Goal: Find specific page/section: Find specific page/section

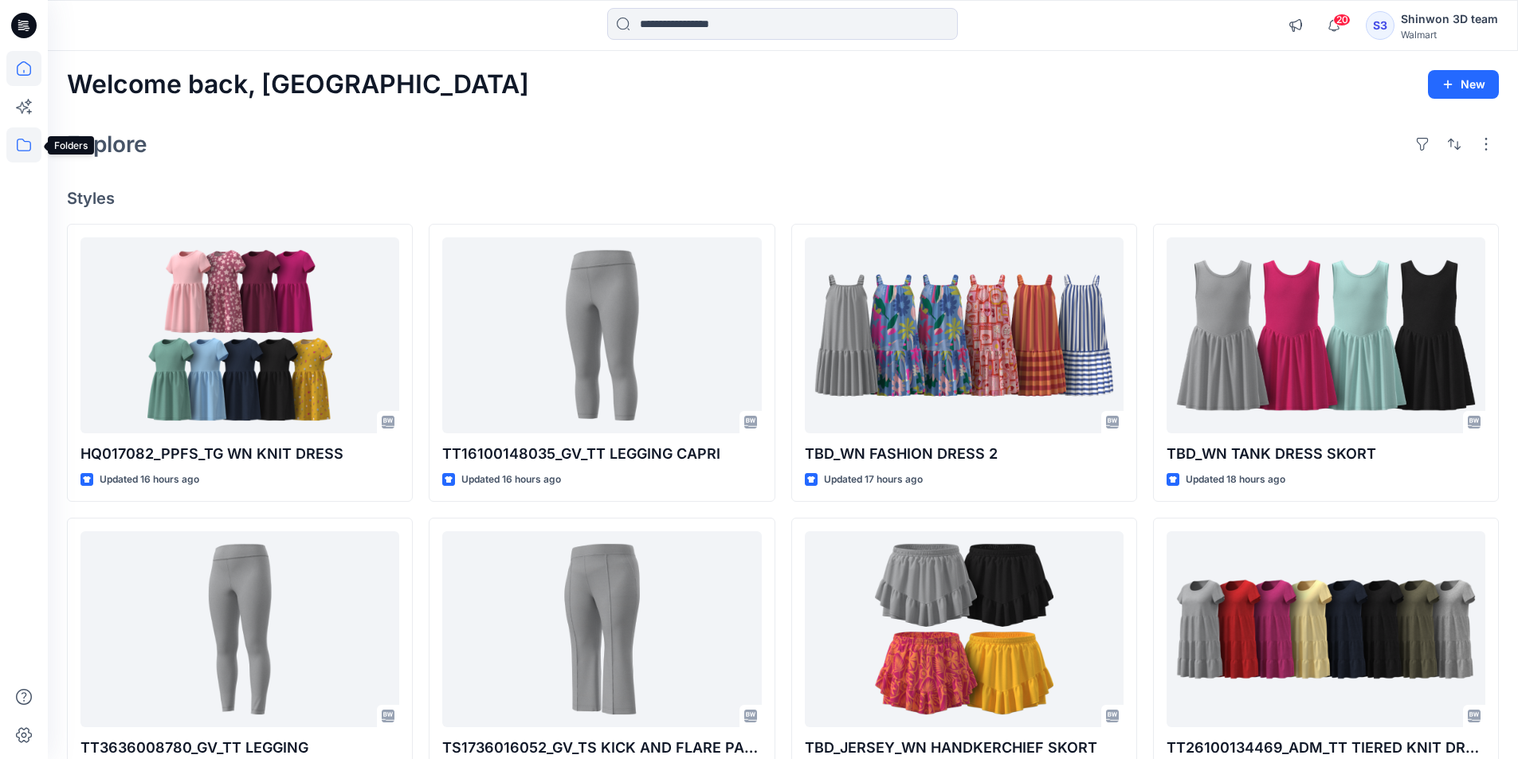
click at [27, 151] on icon at bounding box center [24, 145] width 14 height 13
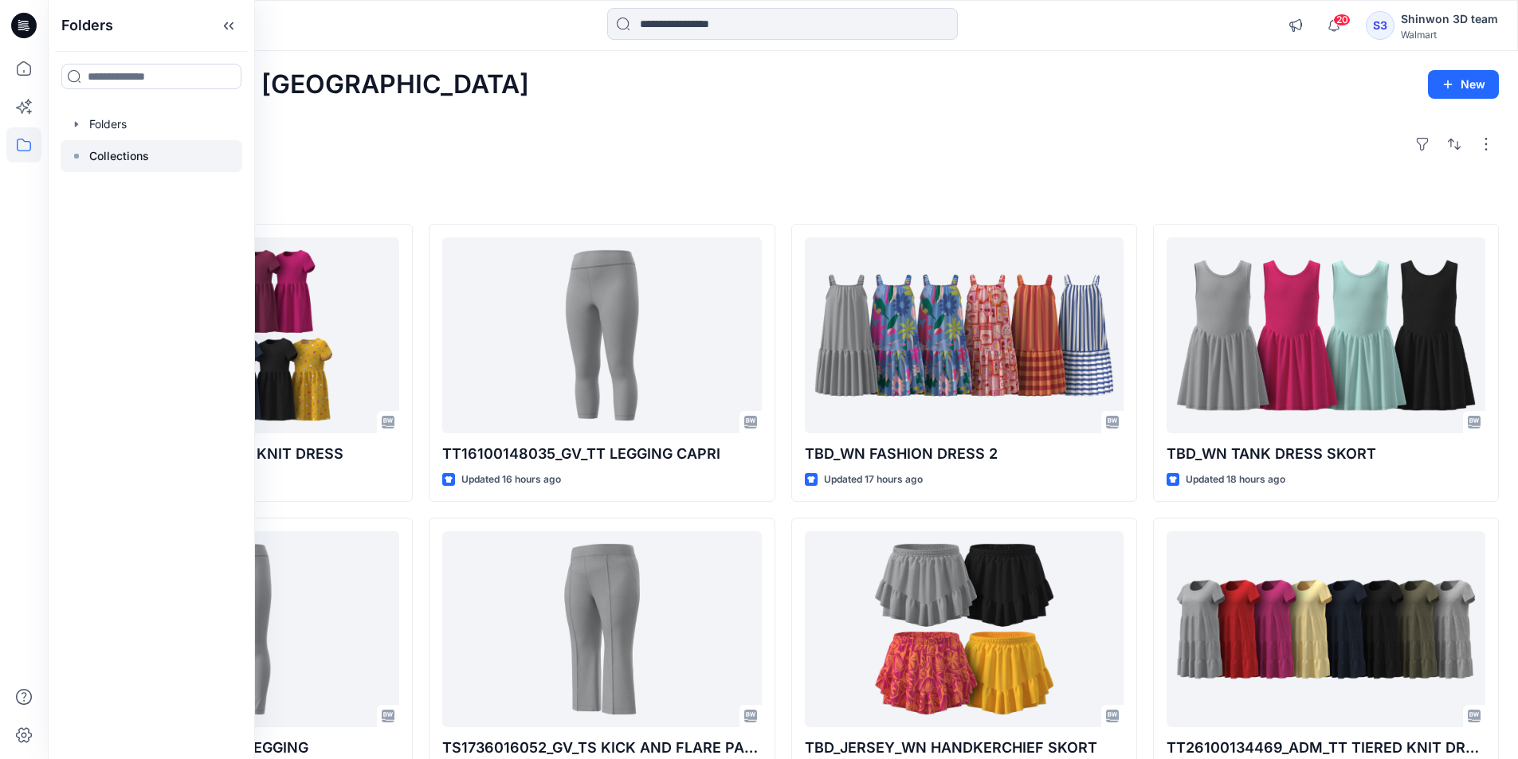
click at [154, 152] on div at bounding box center [152, 156] width 182 height 32
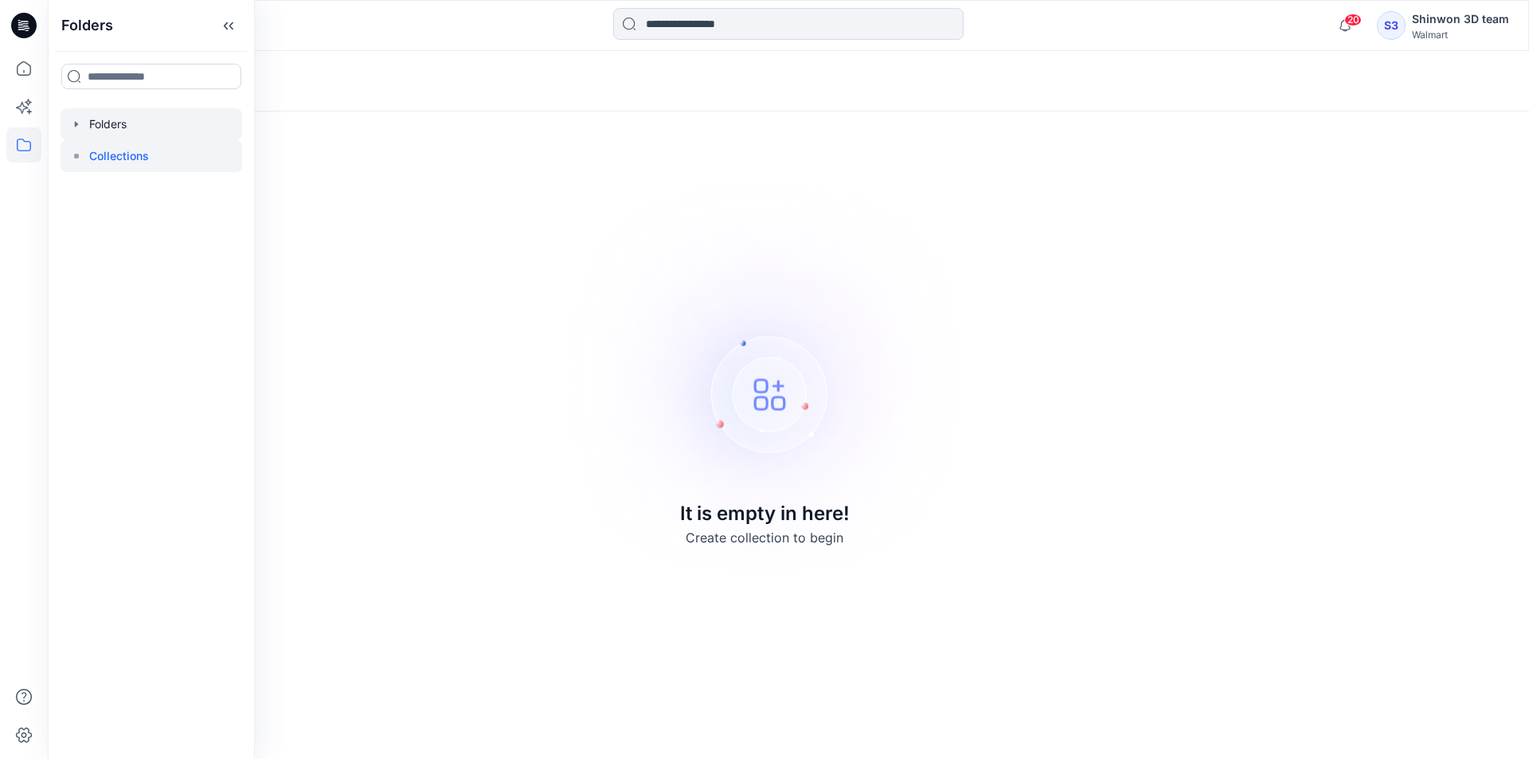
click at [119, 131] on div at bounding box center [152, 124] width 182 height 32
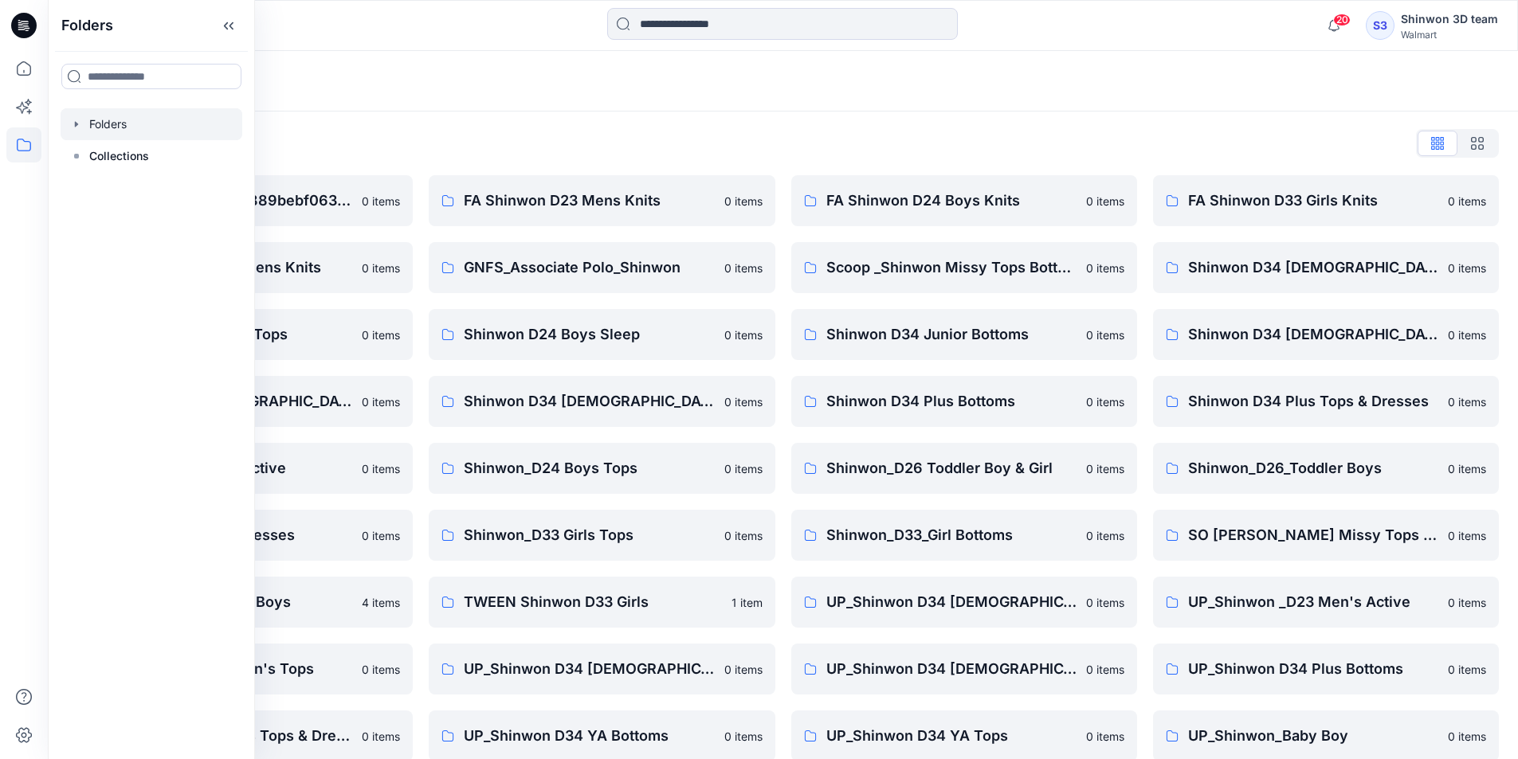
click at [551, 58] on div "Folders" at bounding box center [783, 81] width 1470 height 61
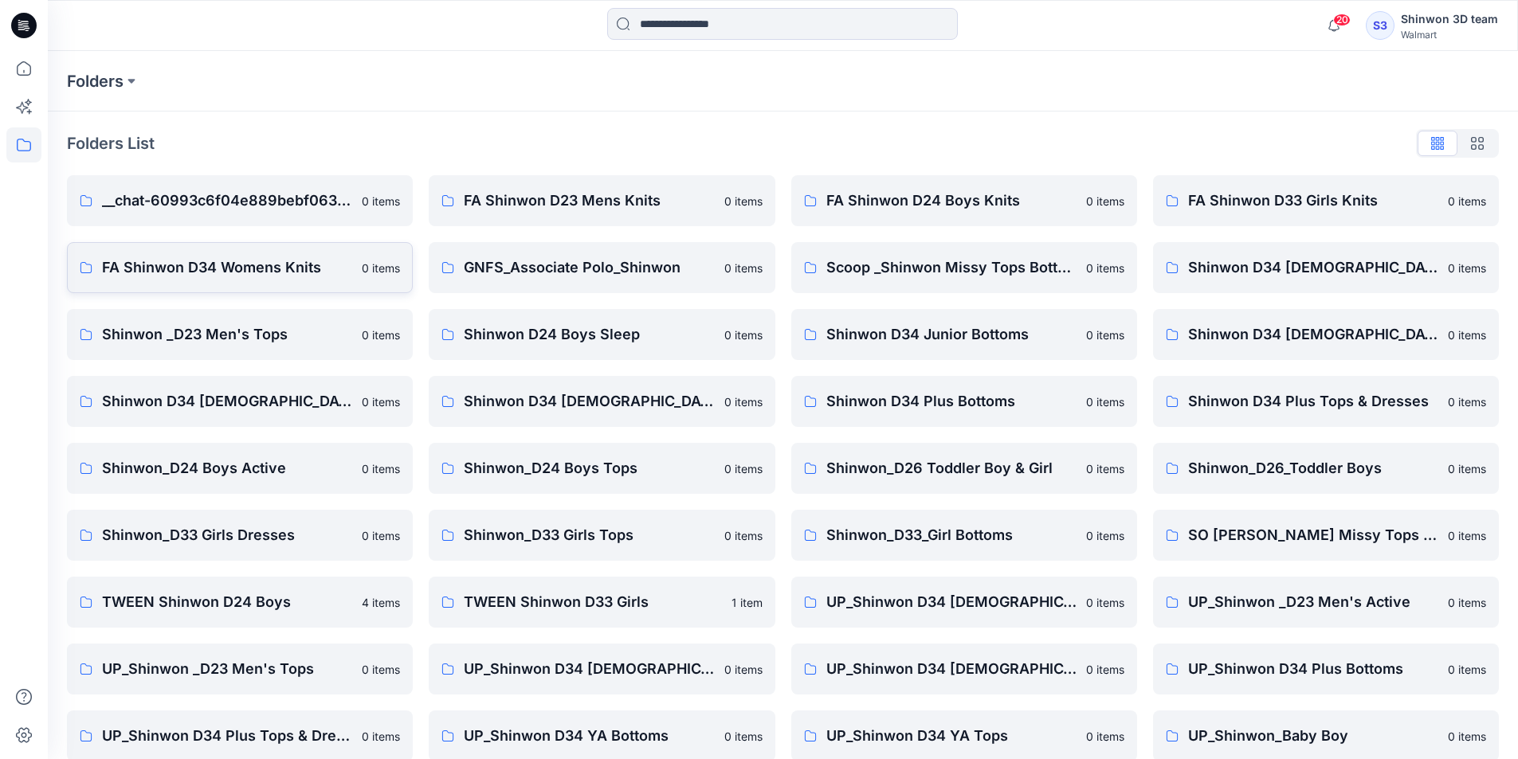
click at [330, 272] on p "FA Shinwon D34 Womens Knits" at bounding box center [227, 268] width 250 height 22
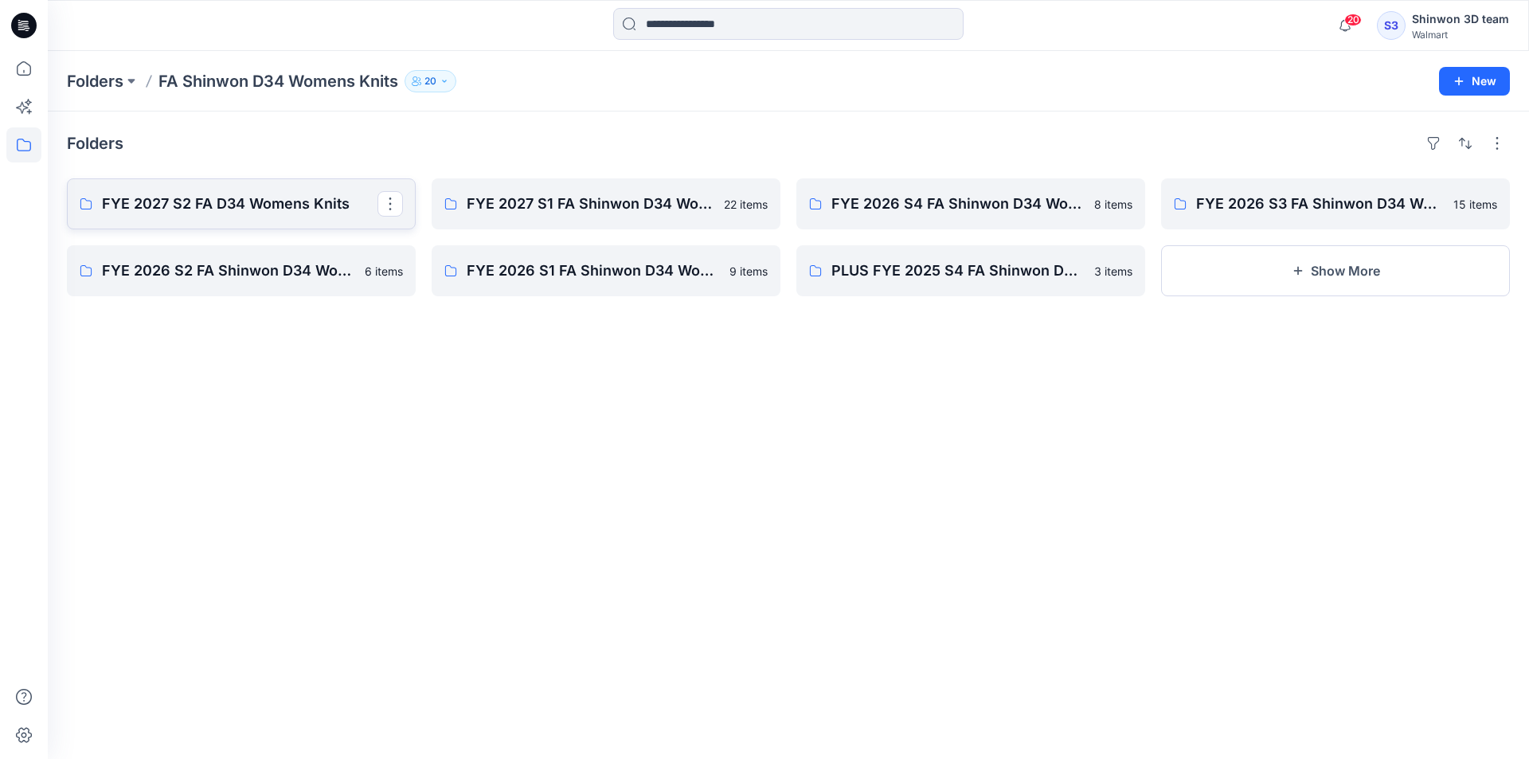
click at [328, 205] on p "FYE 2027 S2 FA D34 Womens Knits" at bounding box center [240, 204] width 276 height 22
